Goal: Task Accomplishment & Management: Manage account settings

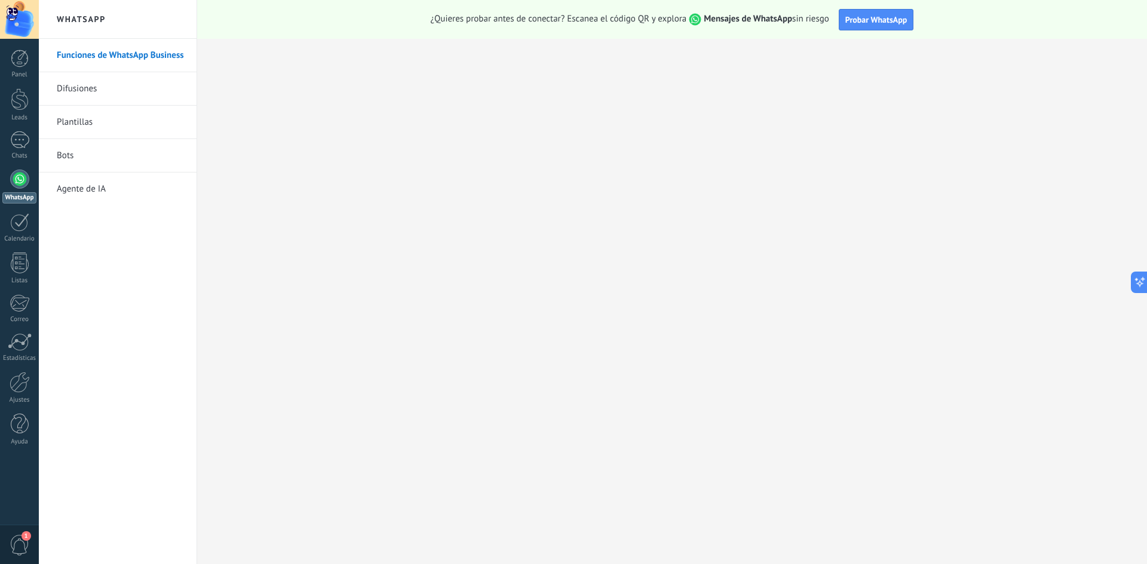
click at [13, 191] on link "WhatsApp" at bounding box center [19, 187] width 39 height 34
click at [22, 533] on div "1" at bounding box center [19, 544] width 39 height 39
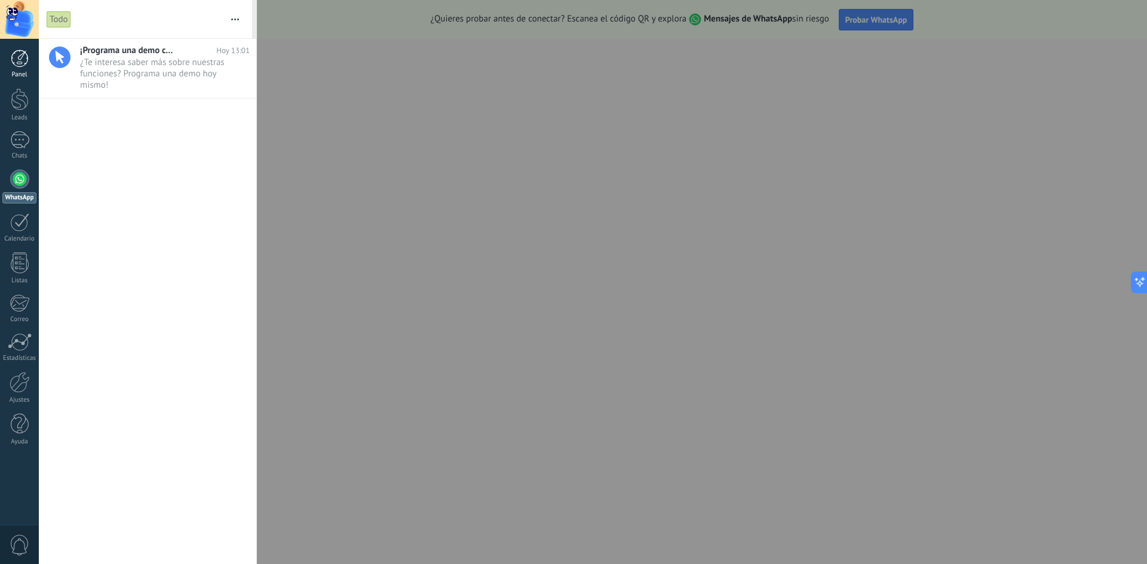
click at [19, 63] on div at bounding box center [20, 59] width 18 height 18
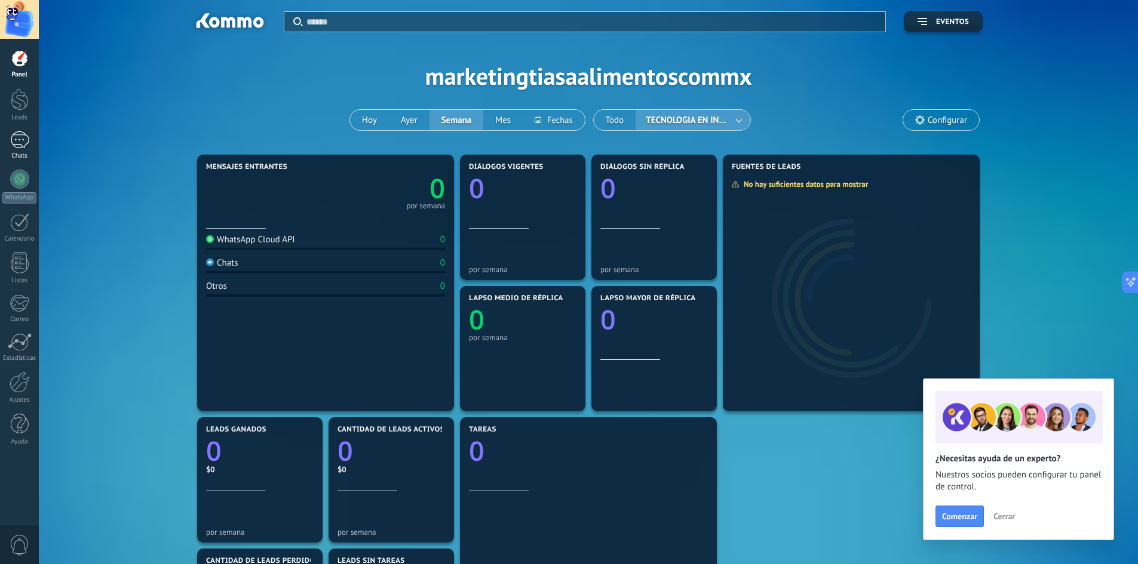
click at [25, 147] on div at bounding box center [19, 139] width 19 height 17
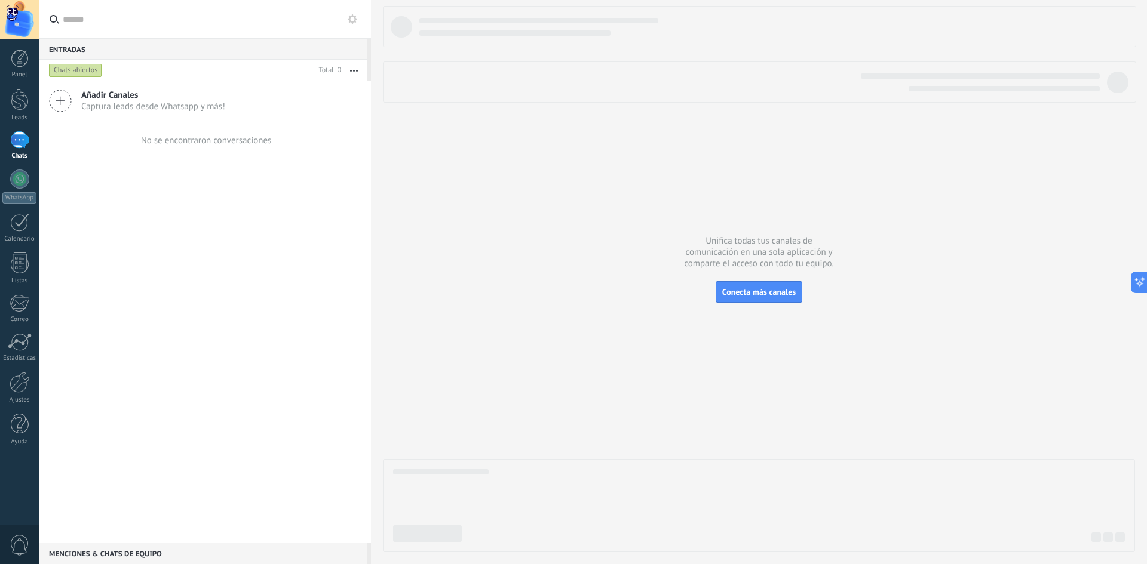
click at [353, 66] on button "button" at bounding box center [354, 71] width 26 height 22
click at [351, 14] on icon at bounding box center [353, 19] width 10 height 10
click at [0, 0] on icon at bounding box center [0, 0] width 0 height 0
click at [352, 21] on icon at bounding box center [353, 19] width 10 height 10
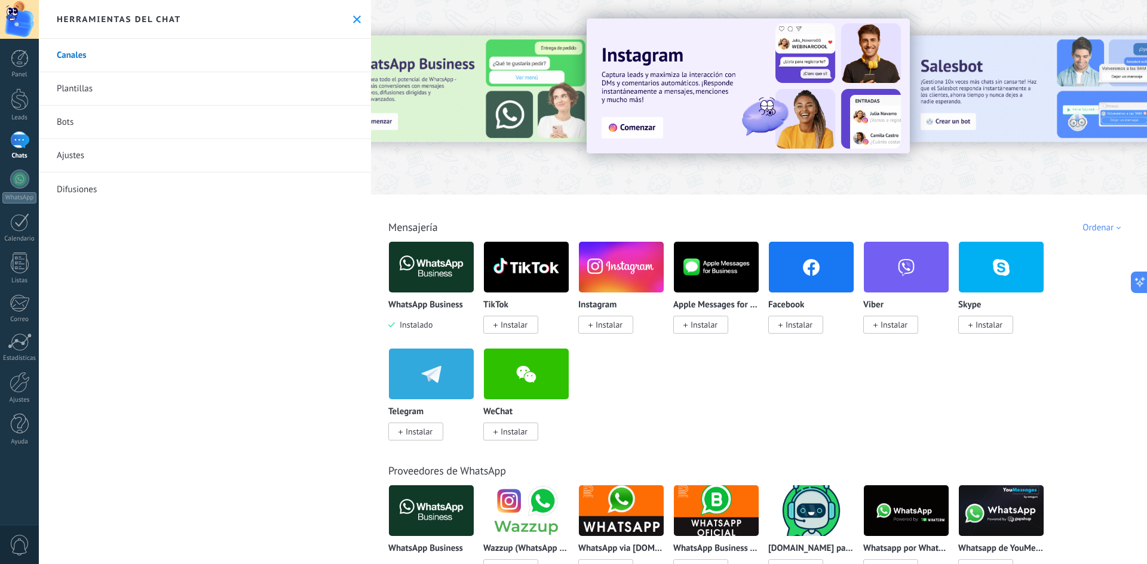
click at [421, 317] on div "WhatsApp Business Instalado" at bounding box center [431, 315] width 86 height 30
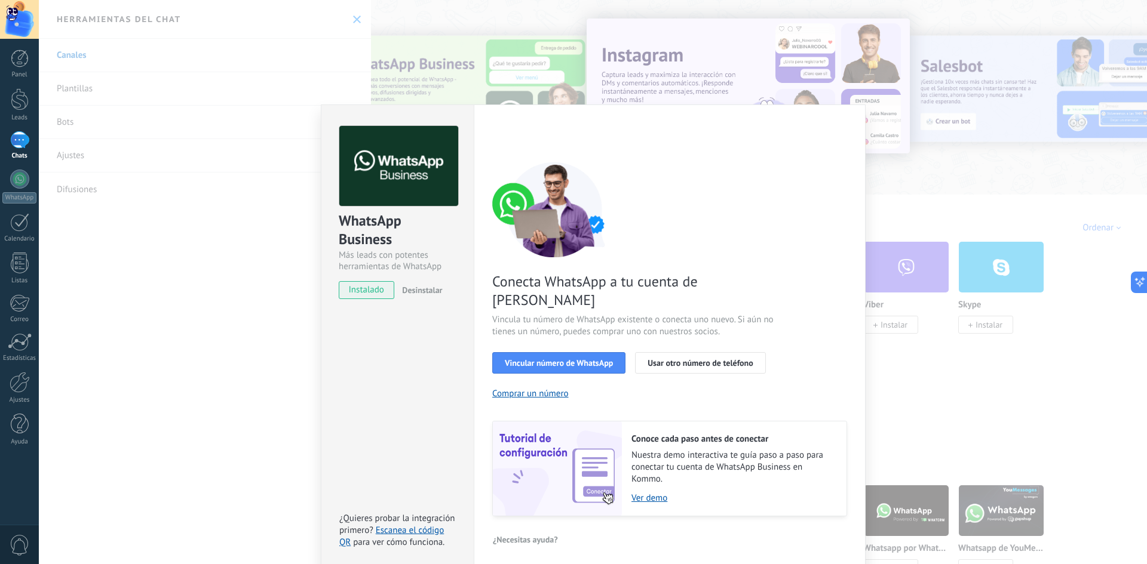
click at [428, 290] on span "Desinstalar" at bounding box center [422, 290] width 40 height 11
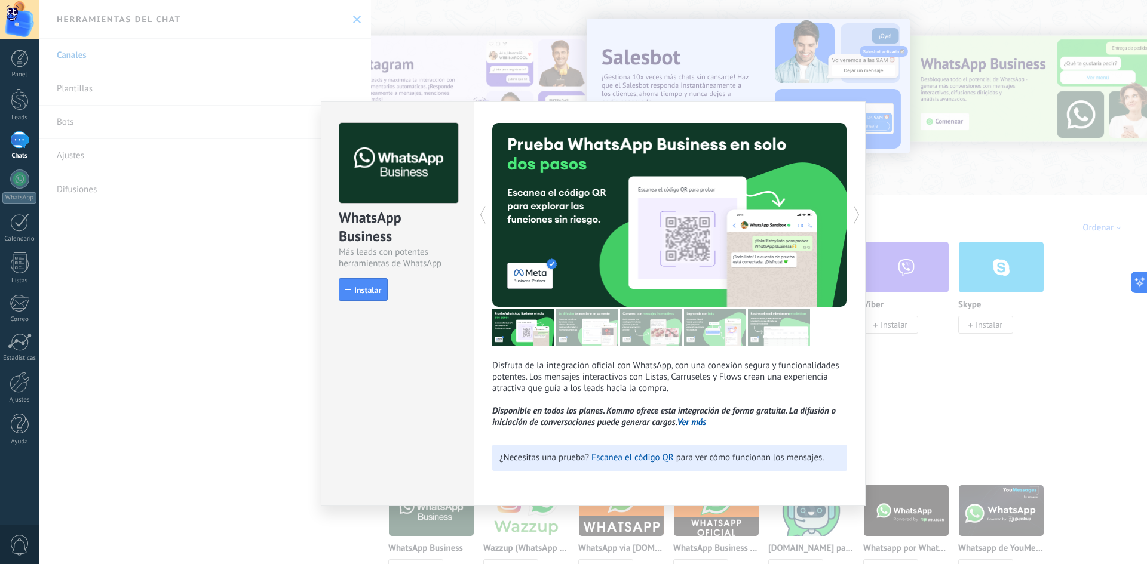
click at [999, 366] on div "WhatsApp Business Más leads con potentes herramientas de WhatsApp install Insta…" at bounding box center [593, 282] width 1108 height 564
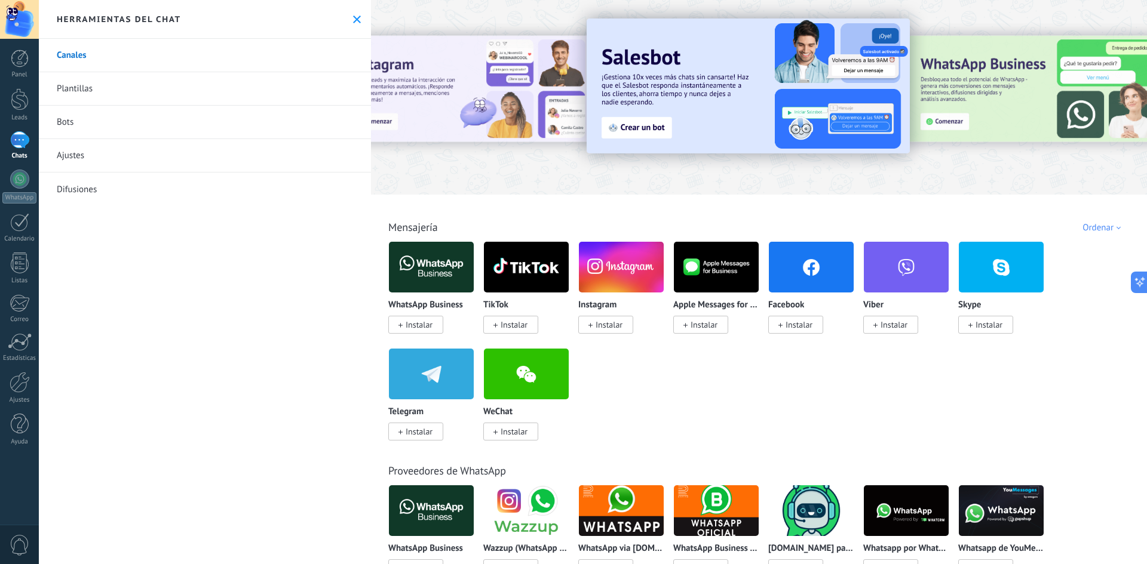
click at [960, 164] on div at bounding box center [759, 93] width 776 height 171
